Goal: Check status: Check status

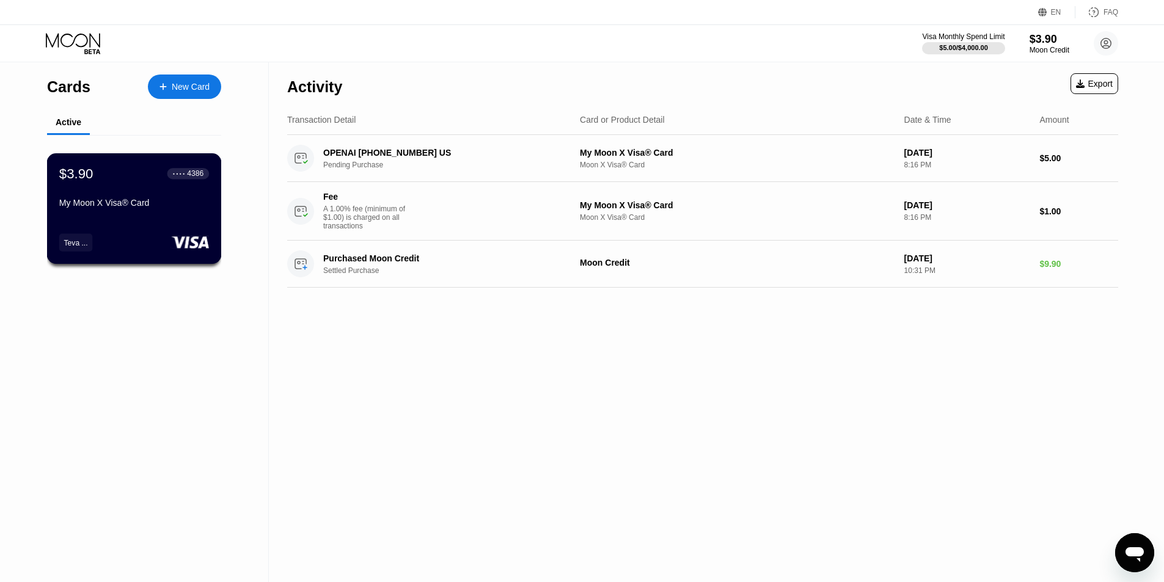
click at [131, 221] on div "$3.90 ● ● ● ● 4386 My Moon X Visa® Card Teva ..." at bounding box center [134, 208] width 175 height 111
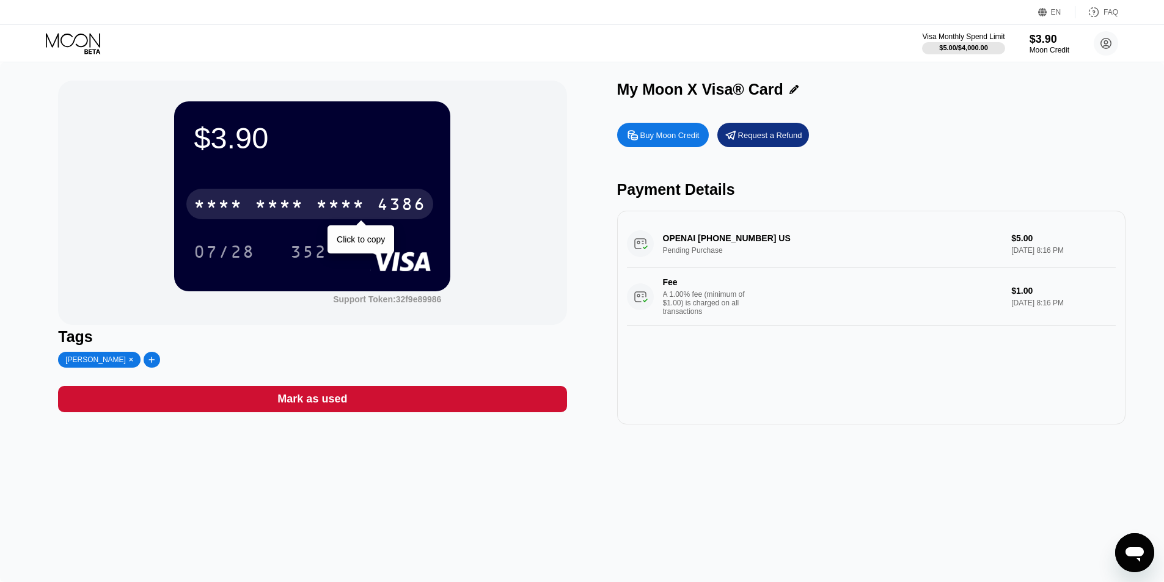
click at [270, 214] on div "* * * *" at bounding box center [279, 206] width 49 height 20
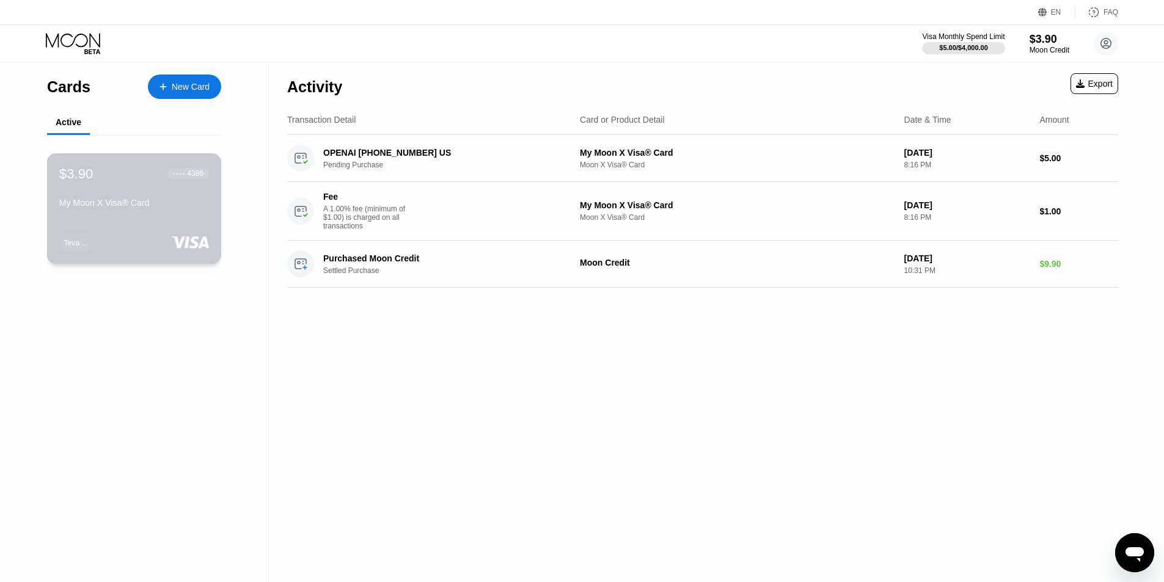
click at [116, 208] on div "My Moon X Visa® Card" at bounding box center [134, 203] width 150 height 10
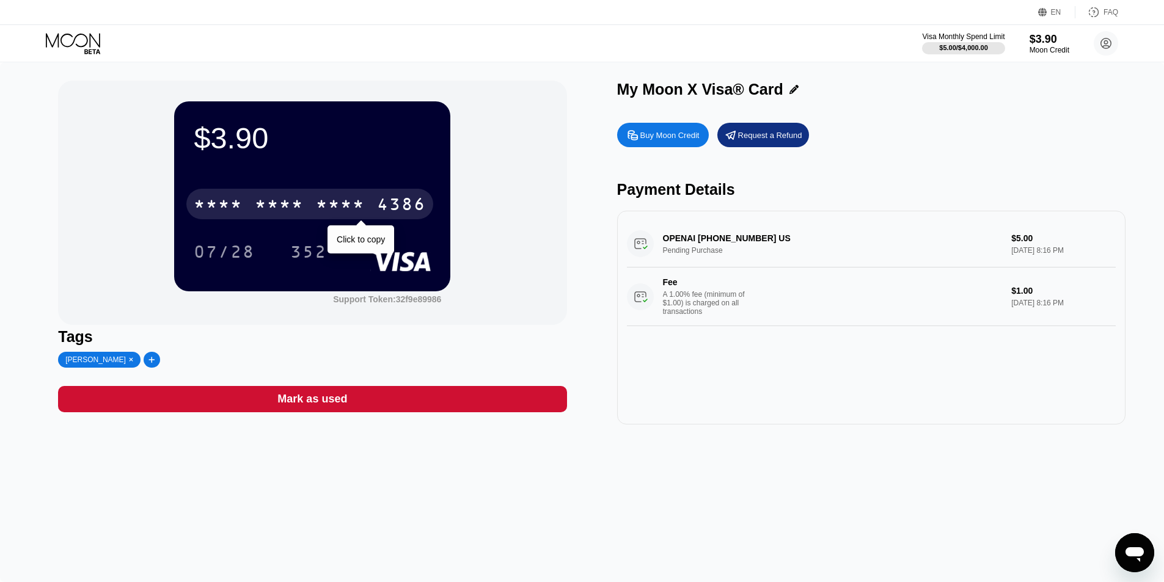
click at [351, 197] on div "* * * * * * * * * * * * 4386" at bounding box center [309, 204] width 247 height 31
